Goal: Information Seeking & Learning: Learn about a topic

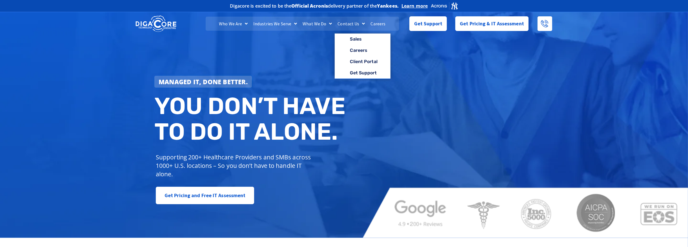
click at [352, 25] on link "Contact Us" at bounding box center [351, 24] width 33 height 14
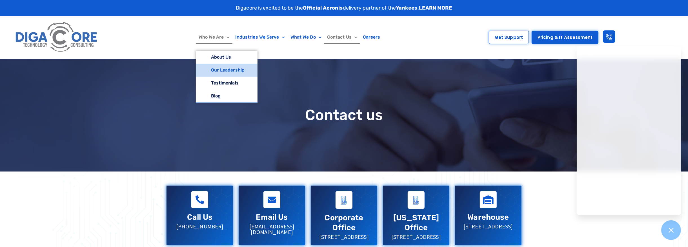
click at [227, 68] on link "Our Leadership" at bounding box center [227, 70] width 62 height 13
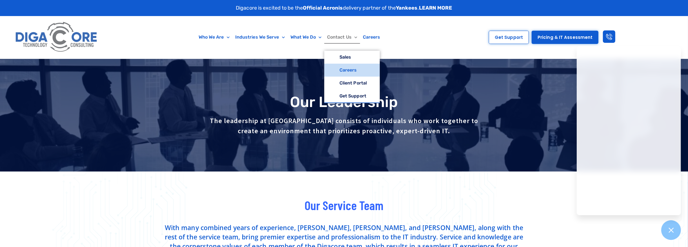
click at [348, 73] on link "Careers" at bounding box center [352, 70] width 56 height 13
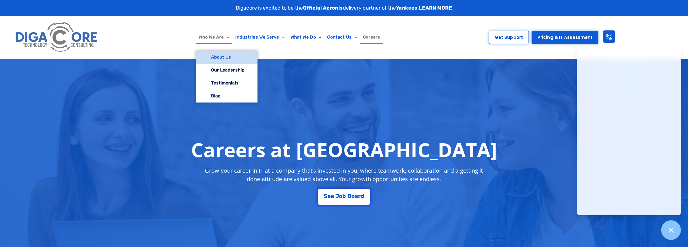
click at [220, 58] on link "About Us" at bounding box center [227, 57] width 62 height 13
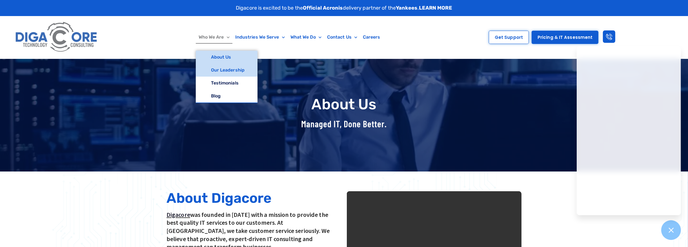
click at [220, 72] on link "Our Leadership" at bounding box center [227, 70] width 62 height 13
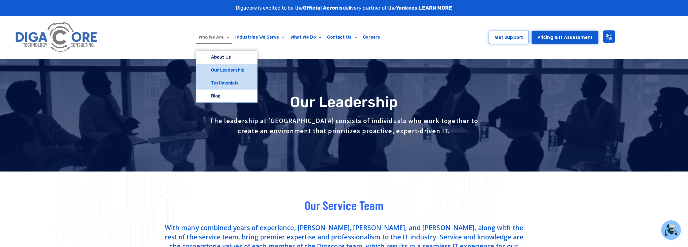
click at [221, 84] on link "Testimonials" at bounding box center [227, 83] width 62 height 13
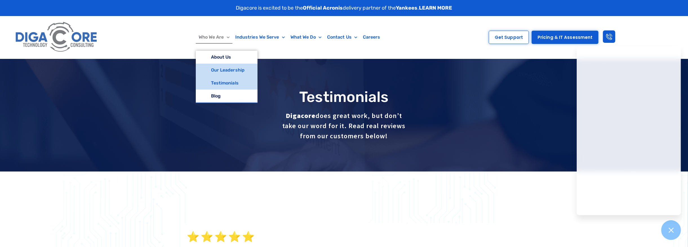
click at [219, 69] on link "Our Leadership" at bounding box center [227, 70] width 62 height 13
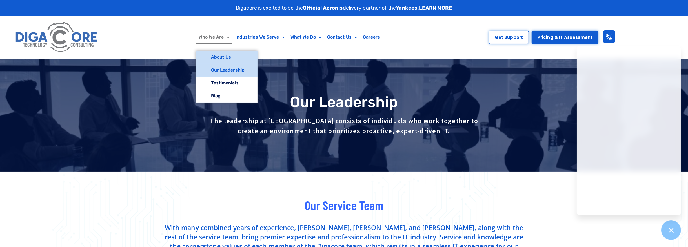
click at [227, 61] on link "About Us" at bounding box center [227, 57] width 62 height 13
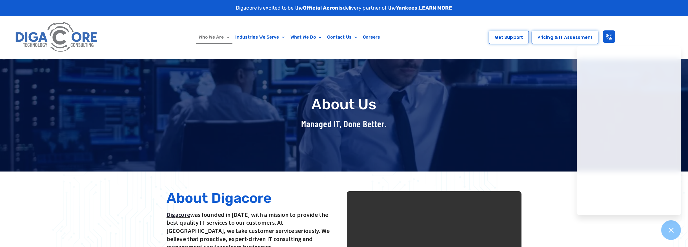
click at [553, 43] on link "Pricing & IT Assessment" at bounding box center [565, 37] width 67 height 13
click at [450, 8] on link "LEARN MORE" at bounding box center [435, 8] width 33 height 6
